Goal: Task Accomplishment & Management: Manage account settings

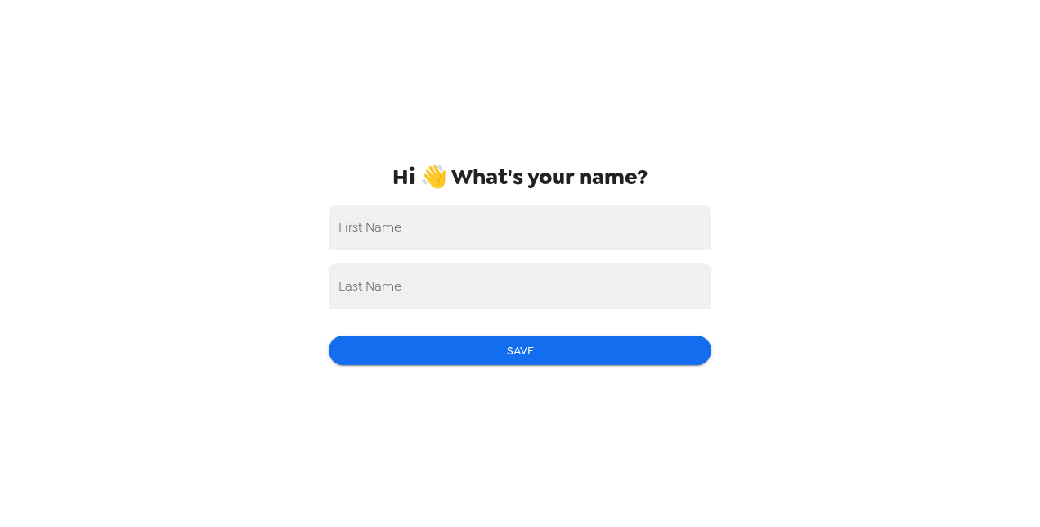
click at [429, 235] on input "First Name" at bounding box center [520, 227] width 383 height 46
type input "German"
type input "[PERSON_NAME]"
click at [652, 353] on button "Save" at bounding box center [520, 350] width 383 height 30
